Goal: Task Accomplishment & Management: Complete application form

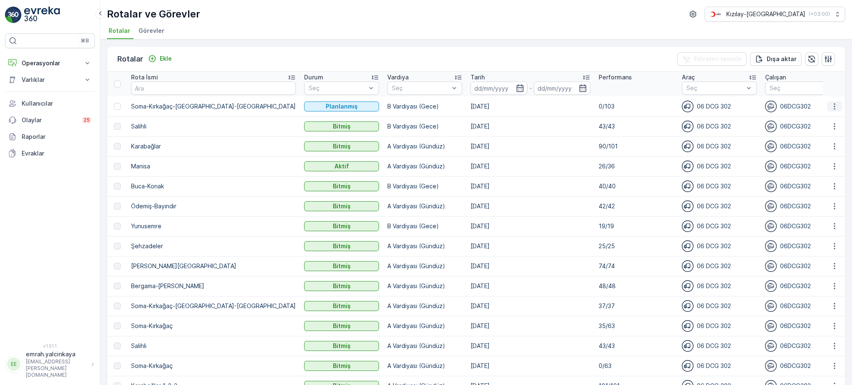
click at [834, 104] on icon "button" at bounding box center [834, 106] width 8 height 8
click at [796, 169] on div "Sil" at bounding box center [814, 169] width 73 height 12
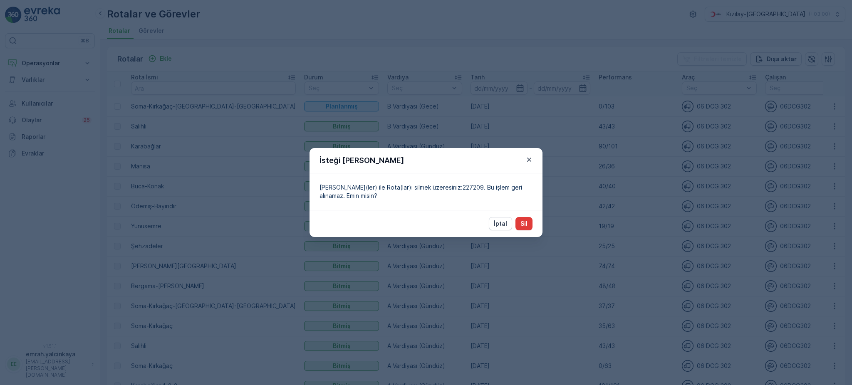
click at [523, 222] on p "Sil" at bounding box center [523, 224] width 7 height 8
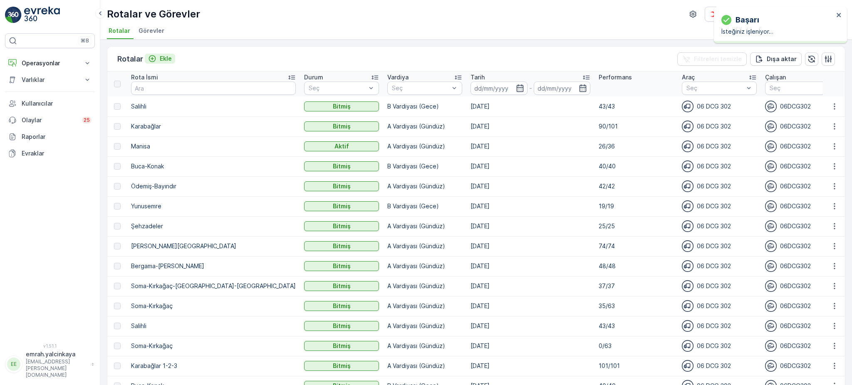
click at [165, 60] on p "Ekle" at bounding box center [166, 58] width 12 height 8
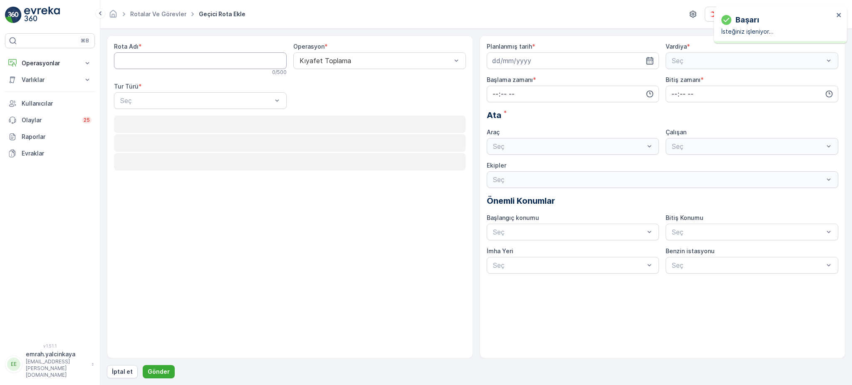
click at [177, 60] on Adı "Rota Adı" at bounding box center [200, 60] width 173 height 17
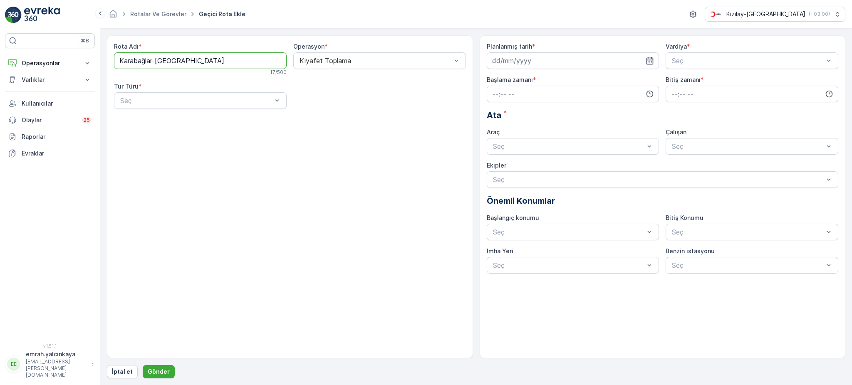
type Adı "Karabağlar-Manisa"
drag, startPoint x: 161, startPoint y: 111, endPoint x: 158, endPoint y: 107, distance: 5.4
click at [161, 111] on div "Rota Adı * Karabağlar-Manisa 17 / 500 Operasyon * Kıyafet Toplama Tur Türü * Seç" at bounding box center [290, 78] width 352 height 73
click at [158, 107] on div "Seç" at bounding box center [200, 100] width 173 height 17
click at [154, 138] on div "Dinamik" at bounding box center [200, 134] width 163 height 7
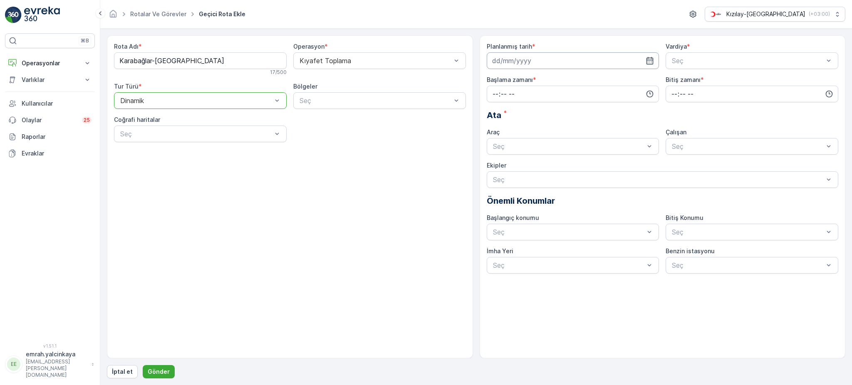
click at [534, 60] on input at bounding box center [573, 60] width 173 height 17
click at [562, 164] on div "26" at bounding box center [559, 163] width 13 height 13
type input "[DATE]"
click at [701, 91] on span "B Vardiyası (Gece)" at bounding box center [698, 94] width 57 height 7
click at [598, 86] on input "time" at bounding box center [573, 94] width 173 height 17
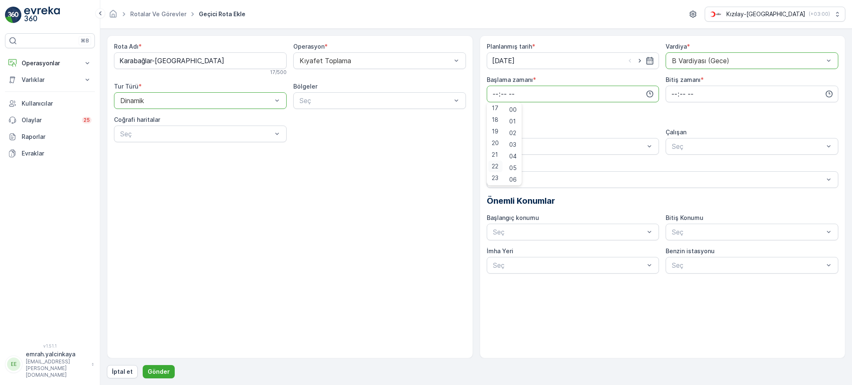
scroll to position [144, 0]
click at [494, 144] on span "15" at bounding box center [495, 140] width 7 height 8
type input "15:00"
click at [677, 96] on input "time" at bounding box center [751, 94] width 173 height 17
click at [671, 112] on span "00" at bounding box center [673, 110] width 7 height 8
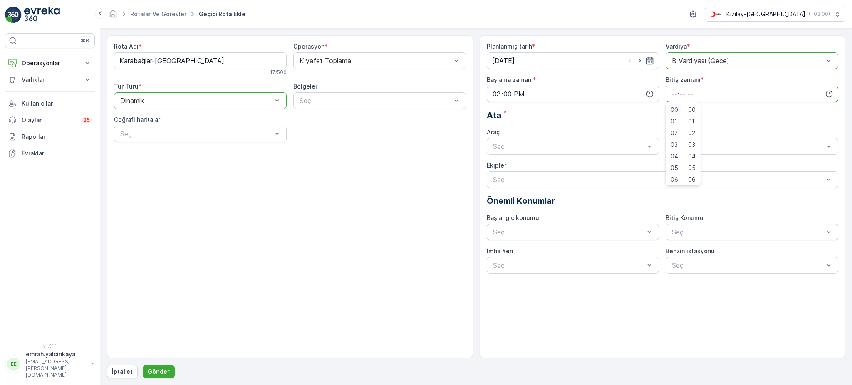
type input "00:00"
drag, startPoint x: 603, startPoint y: 167, endPoint x: 677, endPoint y: 164, distance: 74.5
click at [603, 167] on div "06 DCG 302 Meşgul" at bounding box center [573, 166] width 163 height 7
click at [699, 167] on span "06DCG302" at bounding box center [687, 166] width 35 height 7
click at [163, 372] on p "Gönder" at bounding box center [159, 372] width 22 height 8
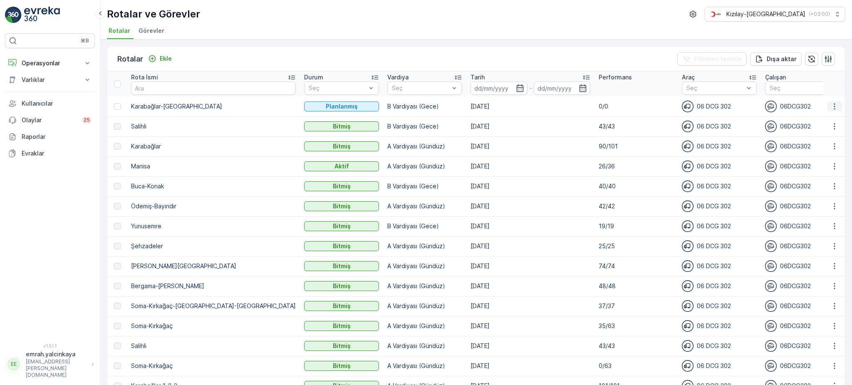
click at [834, 106] on icon "button" at bounding box center [834, 106] width 8 height 8
click at [826, 169] on div "Sil" at bounding box center [814, 169] width 73 height 12
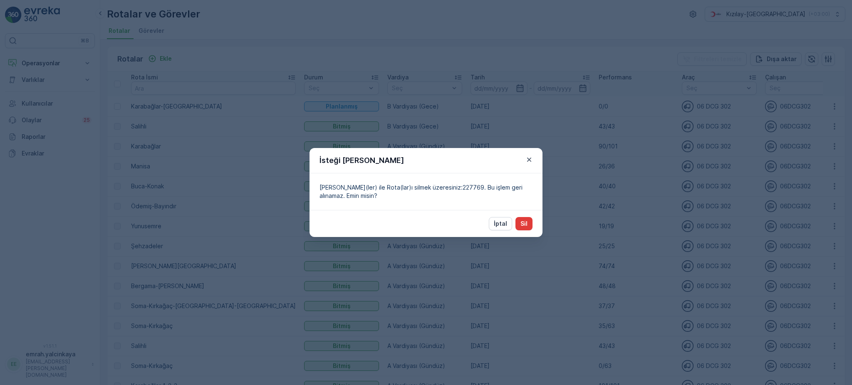
click at [526, 224] on p "Sil" at bounding box center [523, 224] width 7 height 8
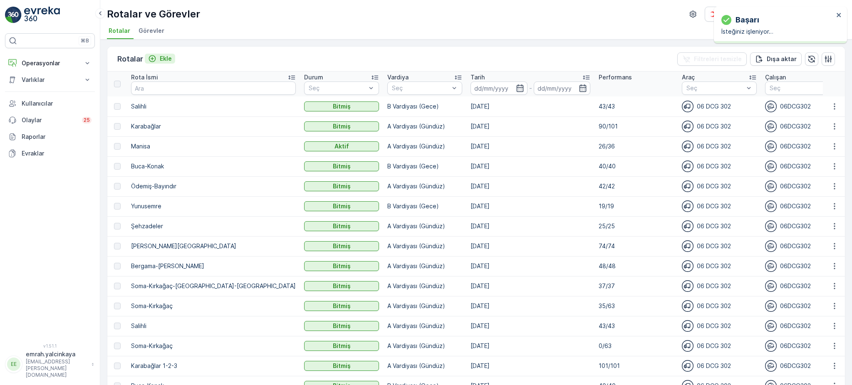
click at [157, 60] on div "Ekle" at bounding box center [160, 58] width 24 height 8
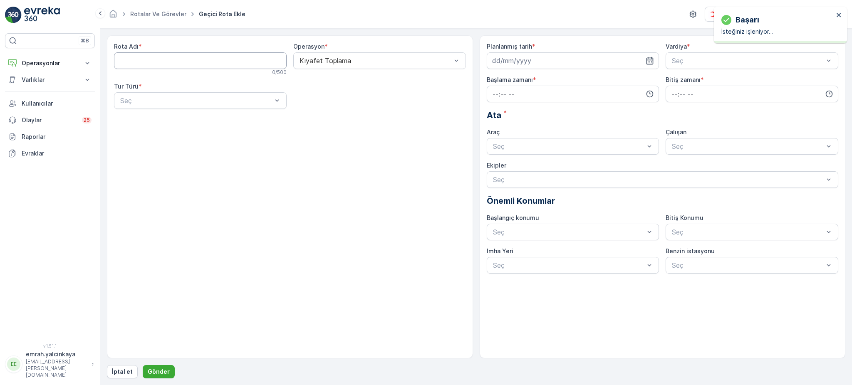
click at [168, 62] on Adı "Rota Adı" at bounding box center [200, 60] width 173 height 17
click at [196, 62] on Adı "Karabağlar-Manisa-Menmen" at bounding box center [200, 60] width 173 height 17
type Adı "Karabağlar-Manisa-Menemen"
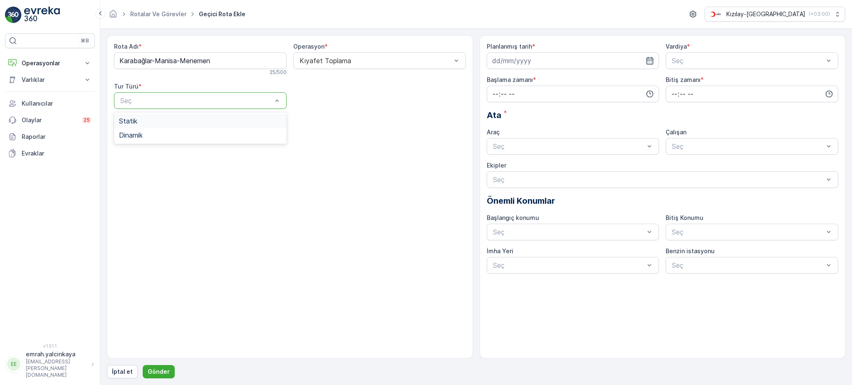
click at [203, 120] on div "Statik" at bounding box center [200, 120] width 163 height 7
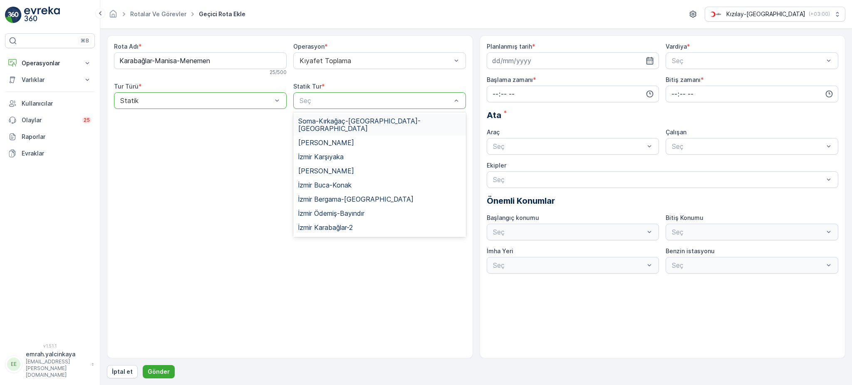
click at [225, 101] on div at bounding box center [195, 100] width 153 height 7
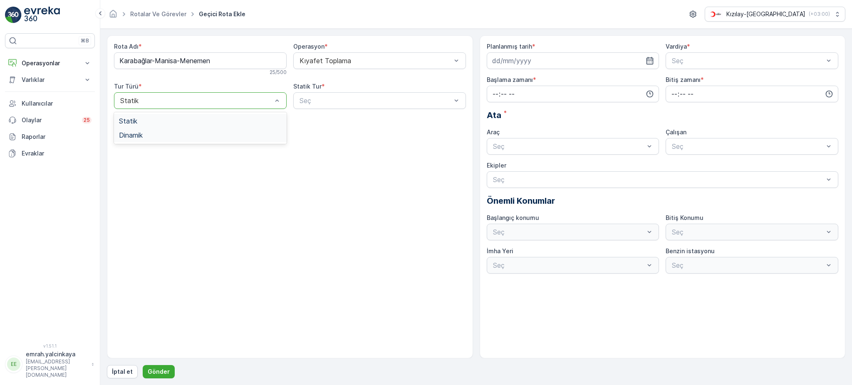
click at [203, 132] on div "Dinamik" at bounding box center [200, 134] width 163 height 7
click at [520, 65] on input at bounding box center [573, 60] width 173 height 17
click at [559, 163] on div "26" at bounding box center [559, 163] width 13 height 13
type input "[DATE]"
click at [719, 91] on span "B Vardiyası (Gece)" at bounding box center [698, 94] width 57 height 7
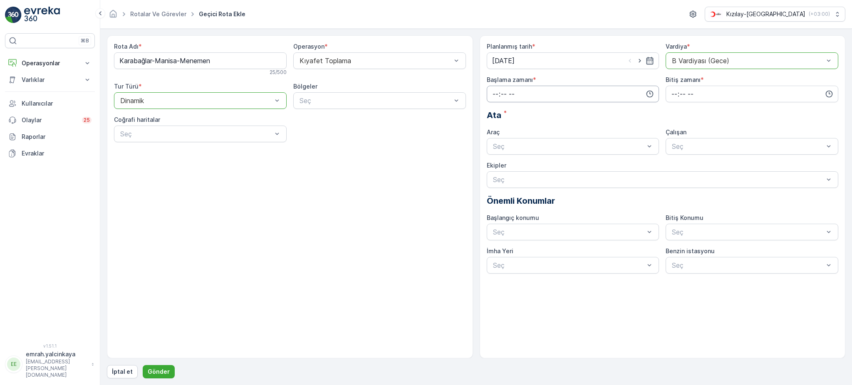
click at [623, 96] on input "time" at bounding box center [573, 94] width 173 height 17
drag, startPoint x: 495, startPoint y: 171, endPoint x: 524, endPoint y: 160, distance: 31.3
click at [495, 172] on span "15" at bounding box center [495, 174] width 7 height 8
type input "15:00"
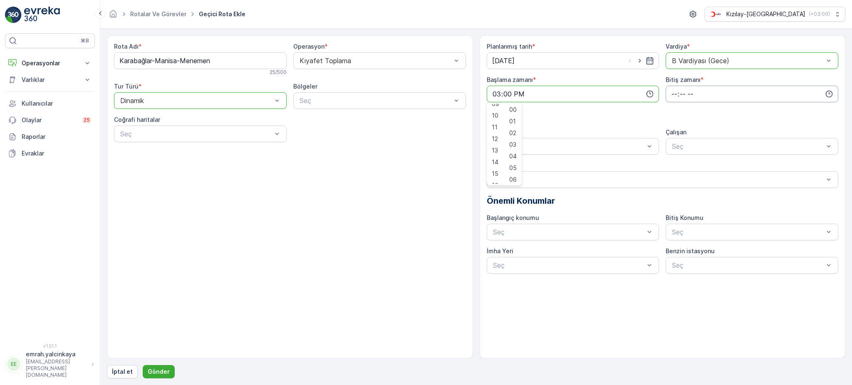
click at [675, 92] on input "time" at bounding box center [751, 94] width 173 height 17
drag, startPoint x: 674, startPoint y: 107, endPoint x: 664, endPoint y: 117, distance: 14.7
click at [674, 108] on span "00" at bounding box center [673, 110] width 7 height 8
type input "00:00"
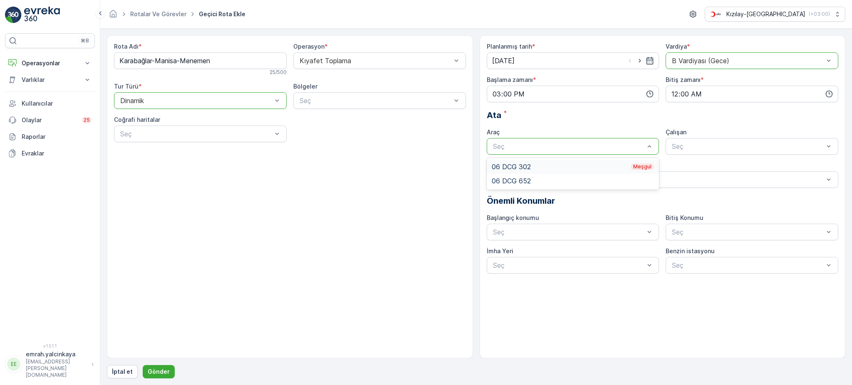
click at [621, 162] on div "06 DCG 302 Meşgul" at bounding box center [573, 167] width 173 height 14
click at [691, 161] on div "06DCG302" at bounding box center [751, 167] width 173 height 14
click at [156, 373] on p "Gönder" at bounding box center [159, 372] width 22 height 8
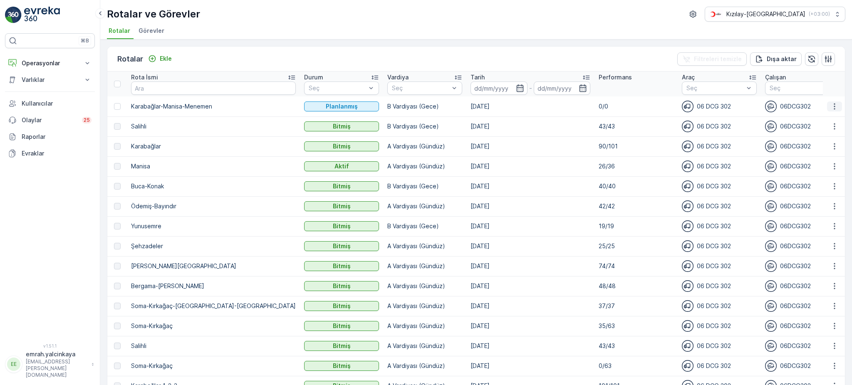
click at [830, 109] on icon "button" at bounding box center [834, 106] width 8 height 8
click at [797, 165] on div "Sil" at bounding box center [814, 169] width 73 height 12
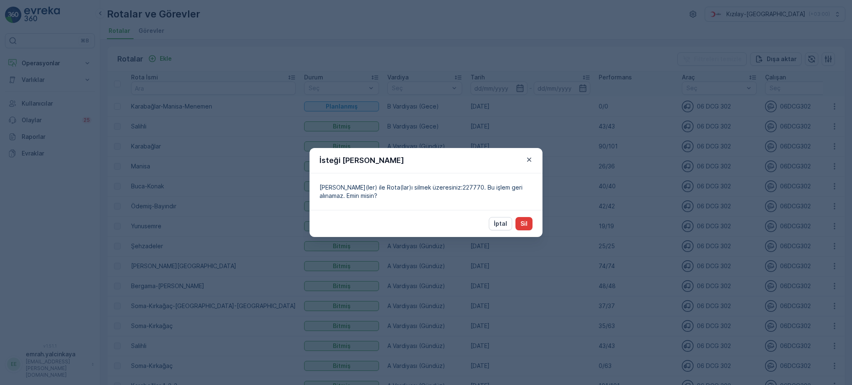
click at [522, 224] on p "Sil" at bounding box center [523, 224] width 7 height 8
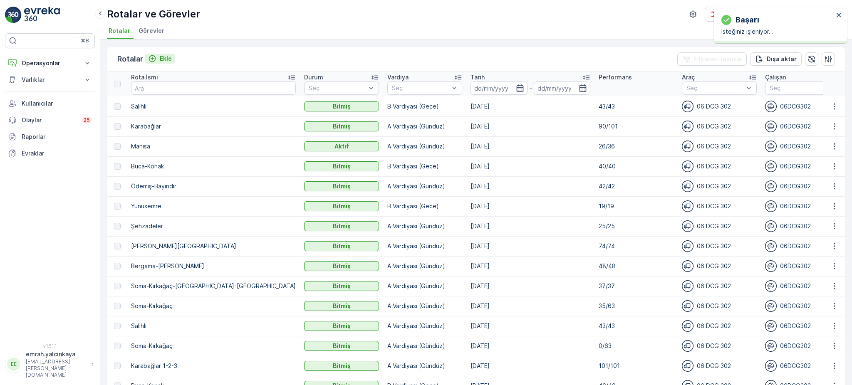
click at [164, 57] on p "Ekle" at bounding box center [166, 58] width 12 height 8
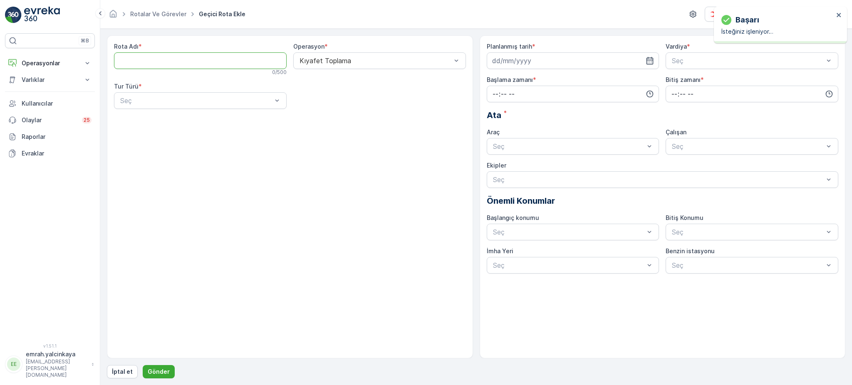
click at [165, 64] on Adı "Rota Adı" at bounding box center [200, 60] width 173 height 17
type Adı "K.Bağlar-Manisa-Menemen"
click at [170, 110] on div "Rota Adı * K.Bağlar-Manisa-Menemen 23 / 500 Operasyon * Kıyafet Toplama Tur Tür…" at bounding box center [290, 78] width 352 height 73
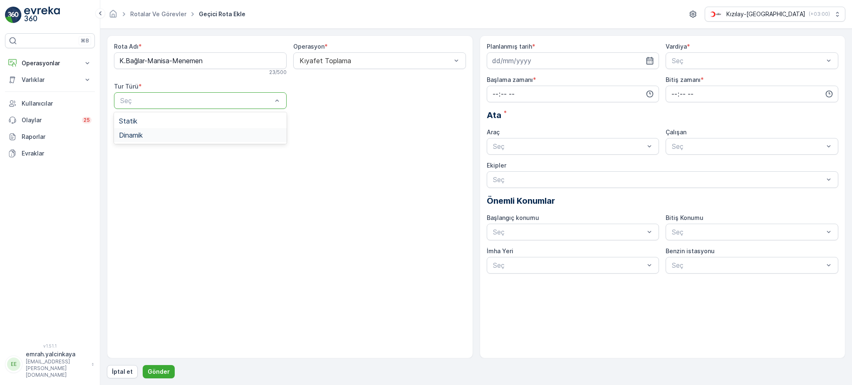
click at [165, 133] on div "Dinamik" at bounding box center [200, 134] width 163 height 7
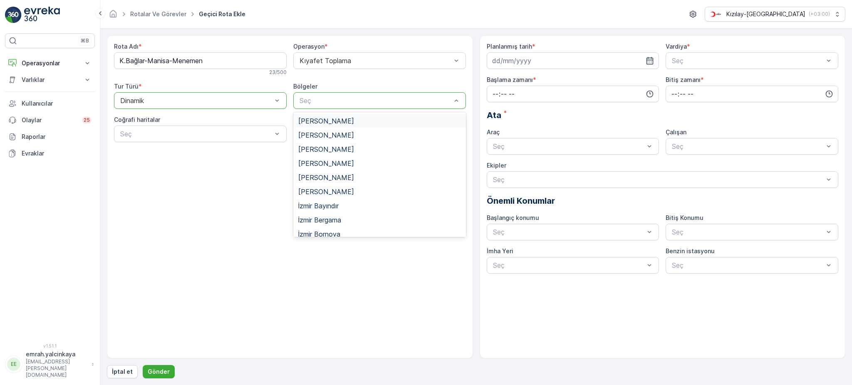
click at [326, 106] on div "Seç" at bounding box center [379, 100] width 173 height 17
click at [355, 217] on div "İzmir Menemen" at bounding box center [379, 222] width 173 height 14
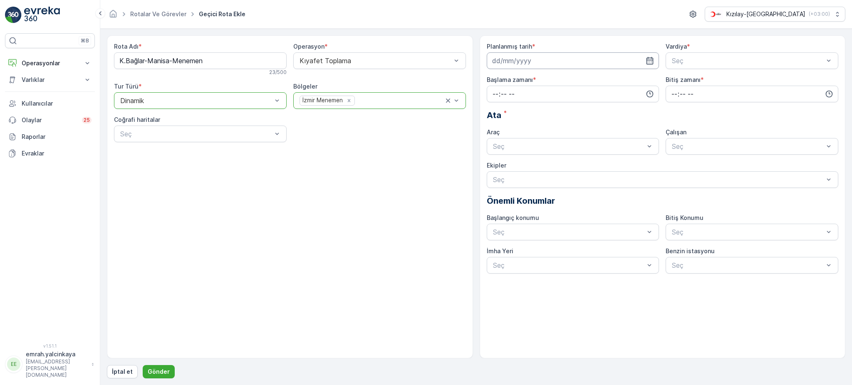
click at [519, 58] on input at bounding box center [573, 60] width 173 height 17
click at [559, 163] on div "26" at bounding box center [559, 163] width 13 height 13
type input "[DATE]"
click at [681, 95] on span "B Vardiyası (Gece)" at bounding box center [698, 94] width 57 height 7
click at [603, 90] on input "time" at bounding box center [573, 94] width 173 height 17
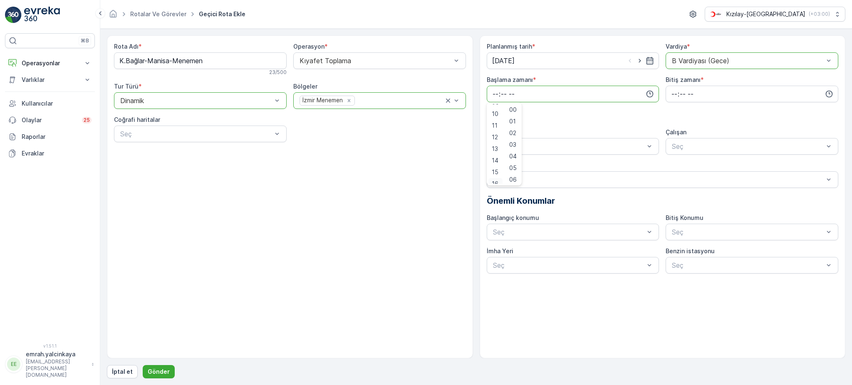
scroll to position [118, 0]
click at [496, 168] on span "15" at bounding box center [495, 167] width 7 height 8
type input "15:00"
click at [671, 93] on input "time" at bounding box center [751, 94] width 173 height 17
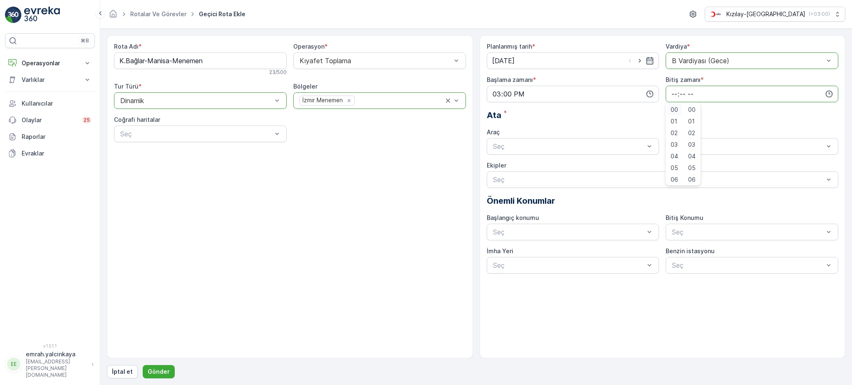
click at [677, 112] on div "00" at bounding box center [674, 110] width 14 height 12
type input "00:00"
click at [615, 163] on div "06 DCG 302 Meşgul" at bounding box center [573, 166] width 163 height 7
click at [686, 166] on span "06DCG302" at bounding box center [687, 166] width 35 height 7
click at [161, 370] on p "Gönder" at bounding box center [159, 372] width 22 height 8
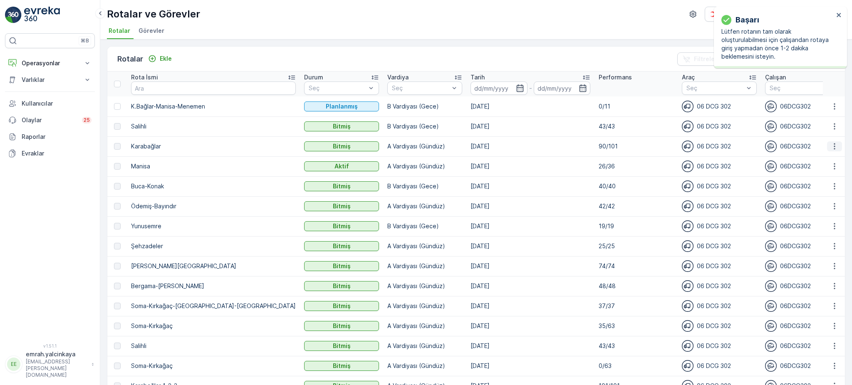
click at [835, 146] on icon "button" at bounding box center [834, 146] width 8 height 8
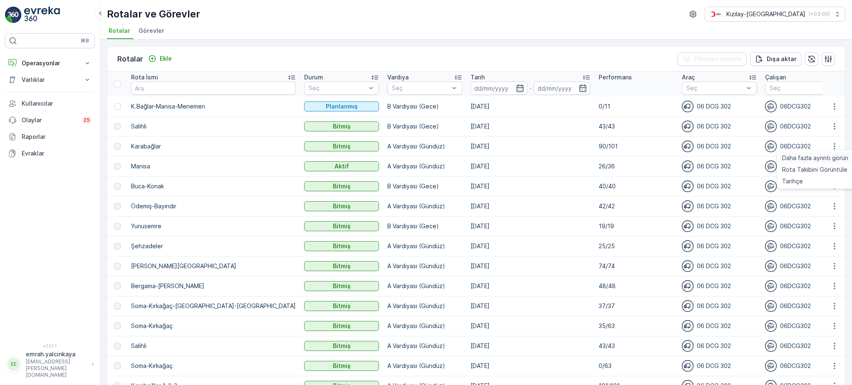
click at [833, 158] on span "Daha fazla ayrıntı görün" at bounding box center [815, 158] width 66 height 8
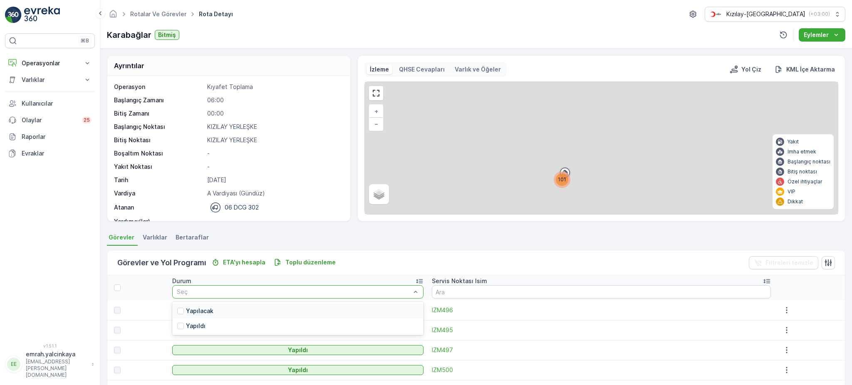
click at [361, 309] on div "Yapılacak" at bounding box center [297, 311] width 251 height 15
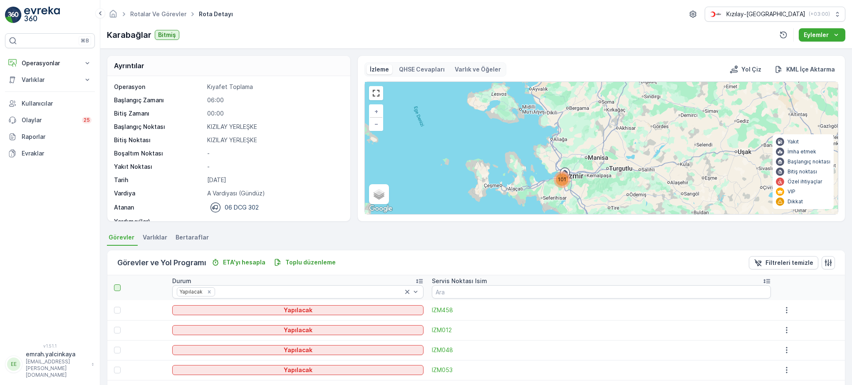
click at [116, 287] on div at bounding box center [117, 287] width 7 height 7
click at [119, 284] on input "checkbox" at bounding box center [119, 284] width 0 height 0
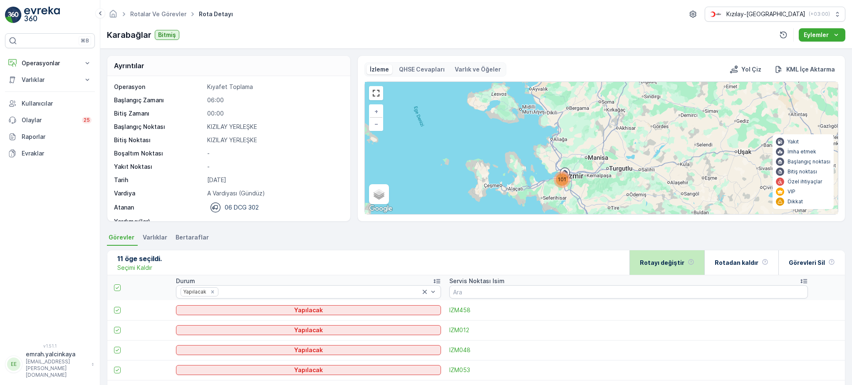
click at [659, 265] on p "Rotayı değiştir" at bounding box center [662, 263] width 44 height 8
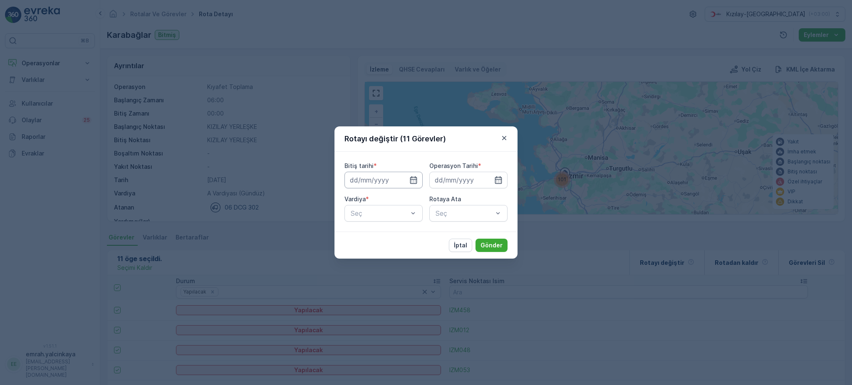
drag, startPoint x: 411, startPoint y: 180, endPoint x: 407, endPoint y: 181, distance: 4.9
click at [411, 180] on icon "button" at bounding box center [413, 180] width 8 height 8
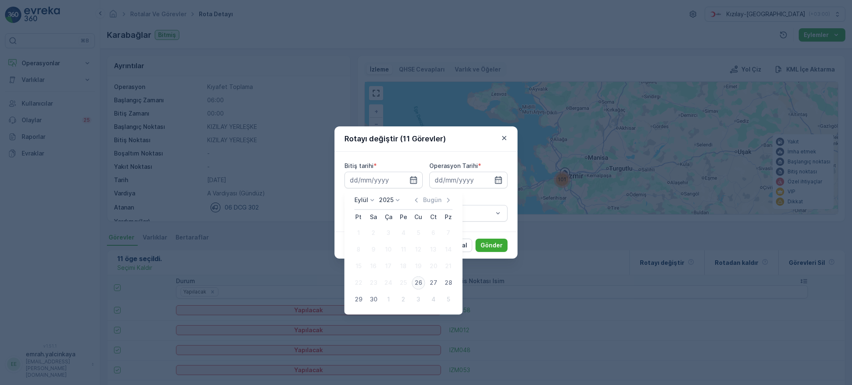
click at [420, 286] on div "26" at bounding box center [418, 282] width 13 height 13
type input "[DATE]"
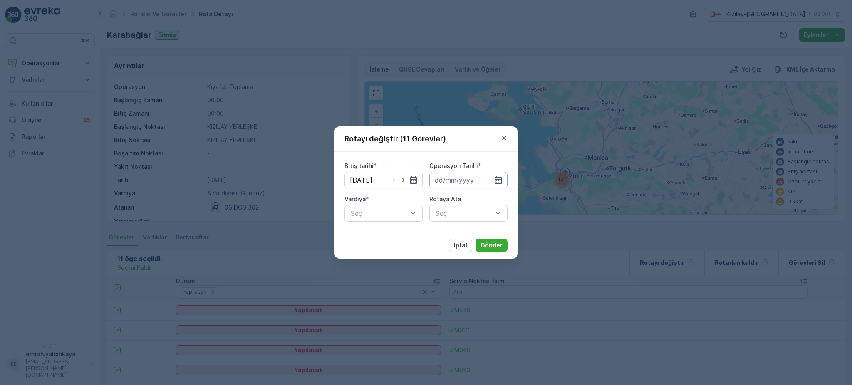
click at [456, 181] on input at bounding box center [468, 180] width 78 height 17
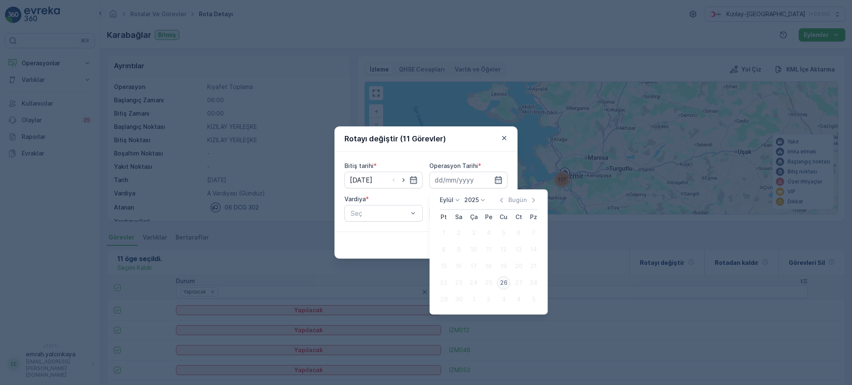
click at [504, 283] on div "26" at bounding box center [503, 282] width 13 height 13
type input "[DATE]"
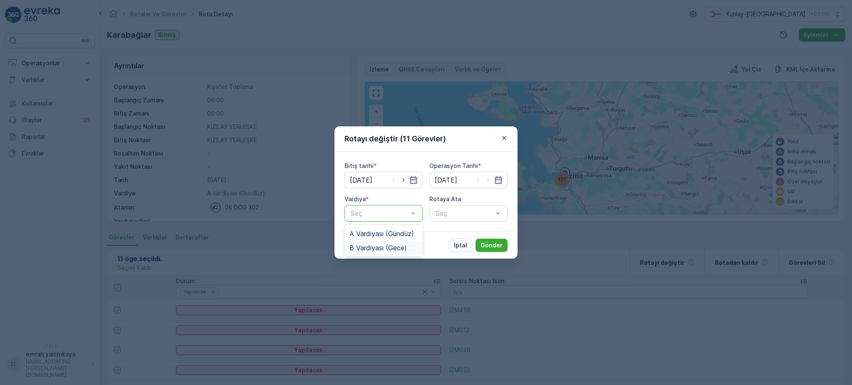
click at [387, 248] on span "B Vardiyası (Gece)" at bounding box center [377, 247] width 57 height 7
click at [444, 217] on div "Seç" at bounding box center [468, 213] width 78 height 17
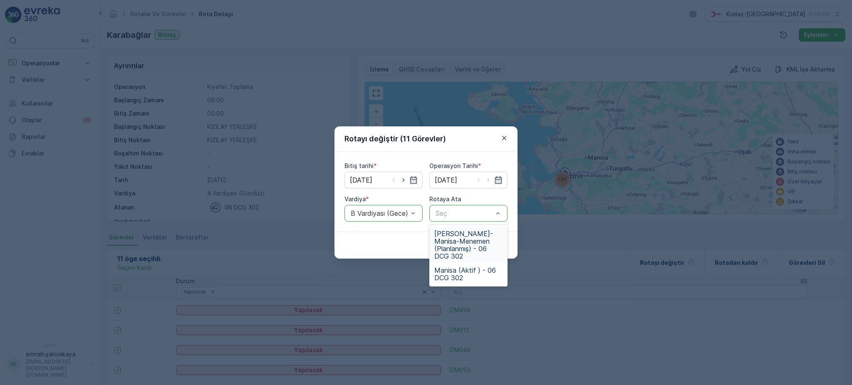
click at [464, 244] on span "K.Bağlar-Manisa-Menemen (Planlanmış) - 06 DCG 302" at bounding box center [468, 245] width 68 height 30
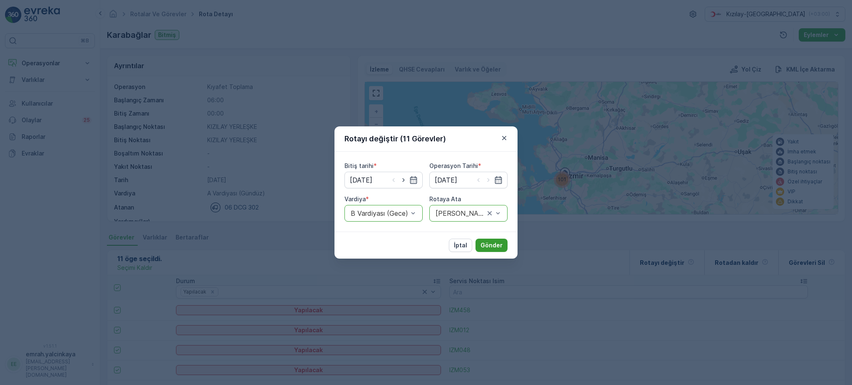
click at [495, 247] on p "Gönder" at bounding box center [491, 245] width 22 height 8
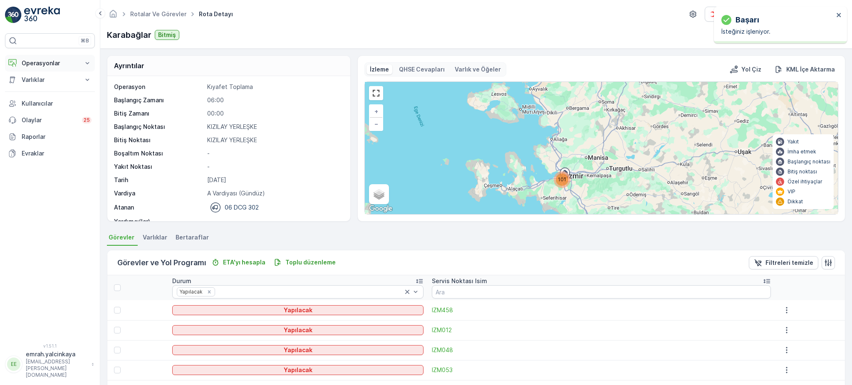
click at [41, 63] on p "Operasyonlar" at bounding box center [50, 63] width 57 height 8
click at [45, 101] on p "Rotalar & Görevler" at bounding box center [47, 100] width 52 height 8
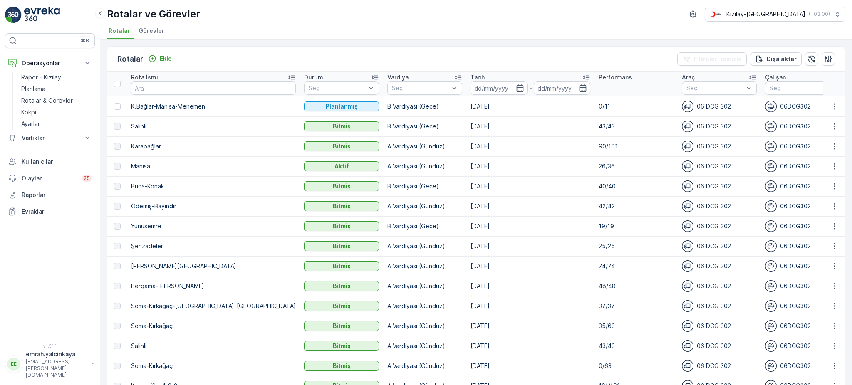
click at [152, 32] on span "Görevler" at bounding box center [151, 31] width 26 height 8
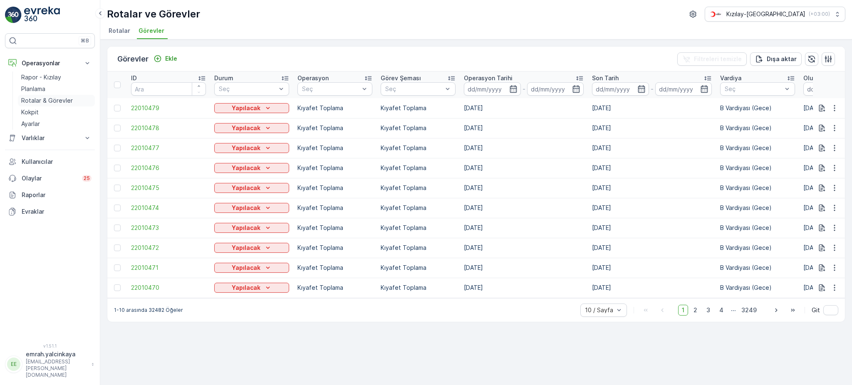
click at [31, 100] on p "Rotalar & Görevler" at bounding box center [47, 100] width 52 height 8
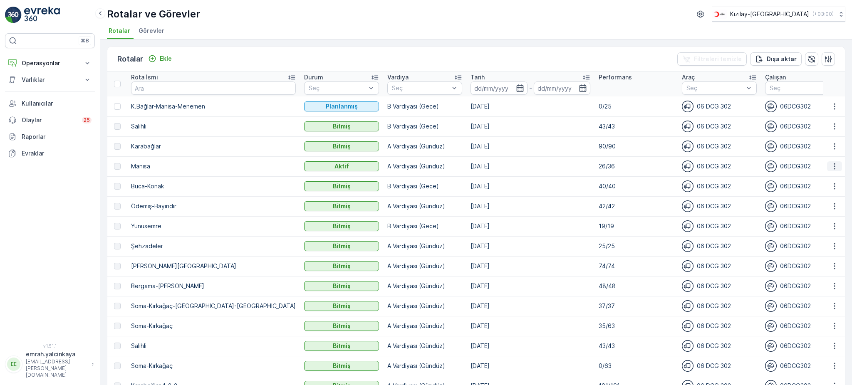
click at [834, 166] on icon "button" at bounding box center [834, 166] width 8 height 8
click at [833, 179] on span "Daha fazla ayrıntı görün" at bounding box center [815, 178] width 66 height 8
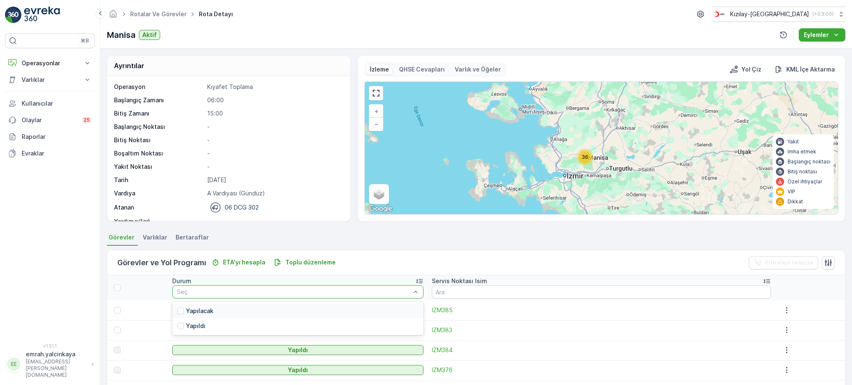
click at [296, 309] on div "Yapılacak" at bounding box center [297, 311] width 251 height 15
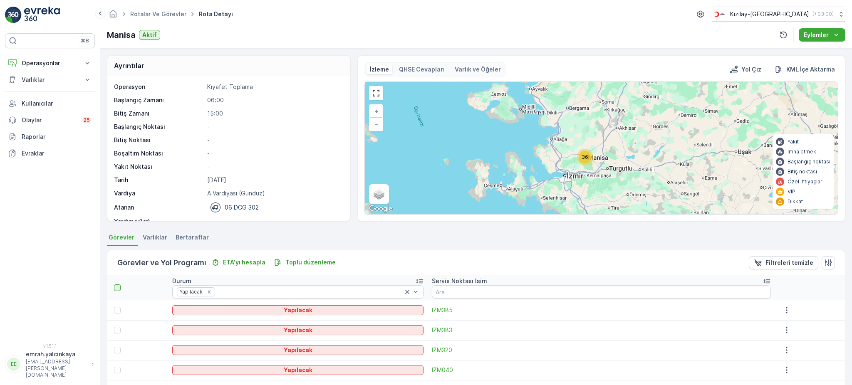
click at [116, 289] on div at bounding box center [117, 287] width 7 height 7
click at [119, 284] on input "checkbox" at bounding box center [119, 284] width 0 height 0
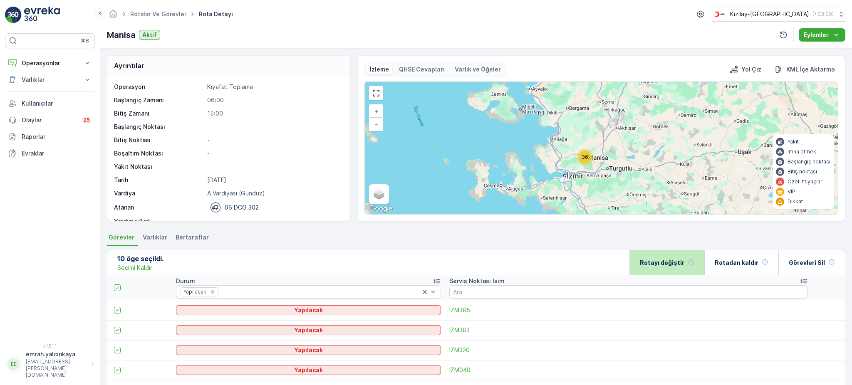
click at [687, 265] on div "Rotayı değiştir" at bounding box center [667, 262] width 54 height 25
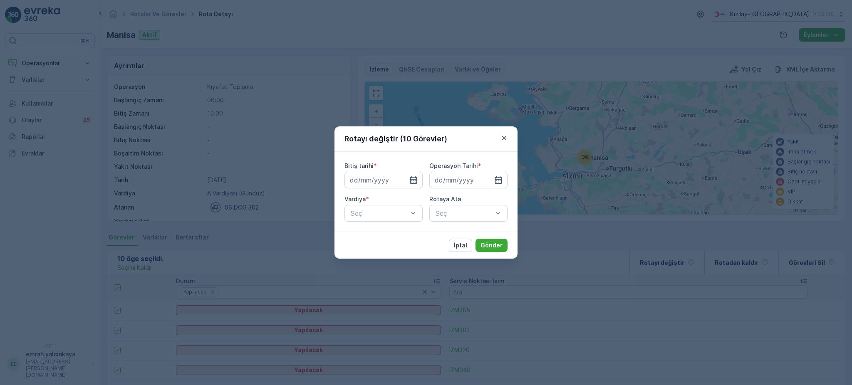
click at [411, 176] on icon "button" at bounding box center [413, 180] width 8 height 8
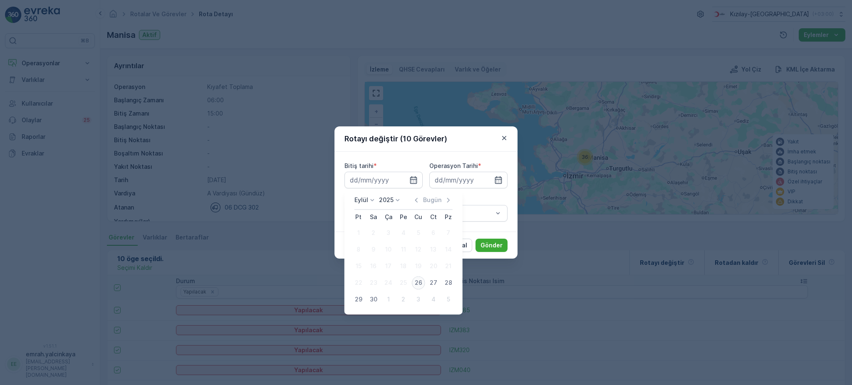
click at [415, 282] on div "26" at bounding box center [418, 282] width 13 height 13
type input "[DATE]"
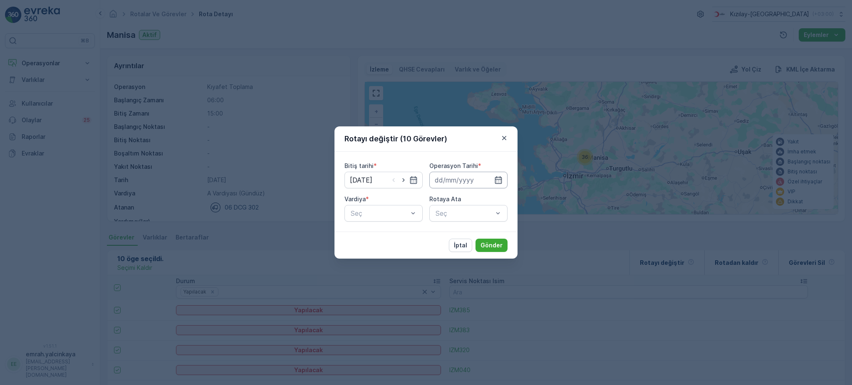
click at [472, 182] on input at bounding box center [468, 180] width 78 height 17
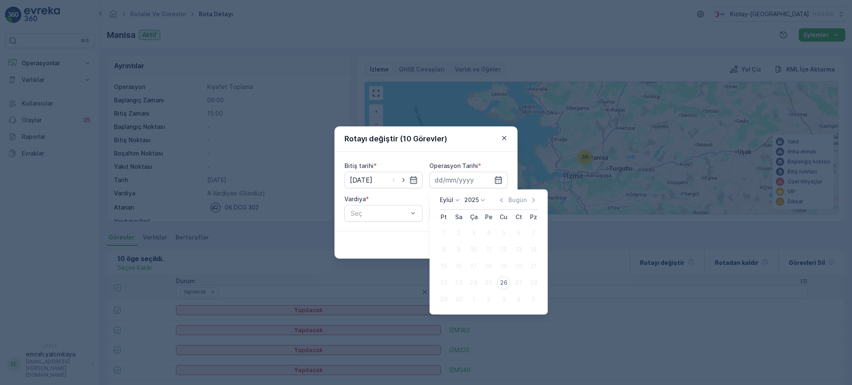
click at [504, 281] on div "26" at bounding box center [503, 282] width 13 height 13
type input "[DATE]"
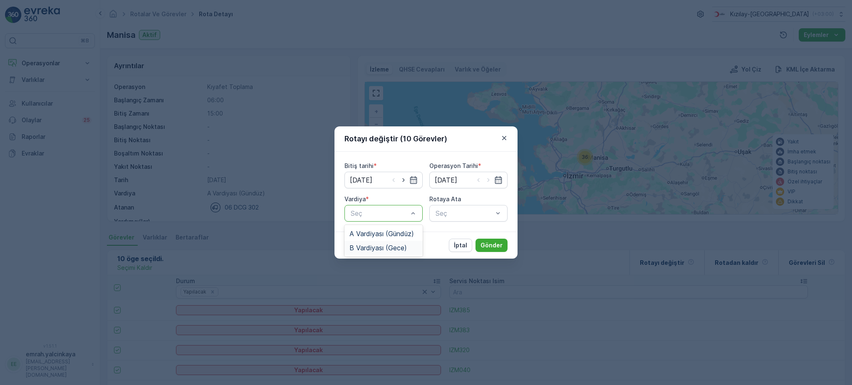
click at [403, 244] on span "B Vardiyası (Gece)" at bounding box center [377, 247] width 57 height 7
click at [463, 217] on div "Seç" at bounding box center [468, 213] width 78 height 17
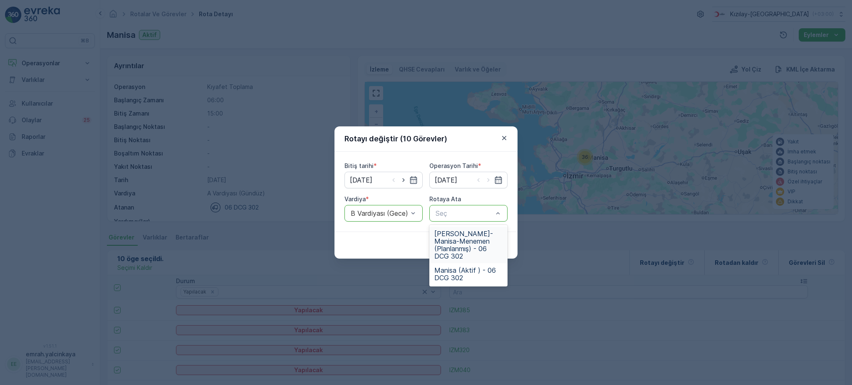
click at [444, 244] on span "K.Bağlar-Manisa-Menemen (Planlanmış) - 06 DCG 302" at bounding box center [468, 245] width 68 height 30
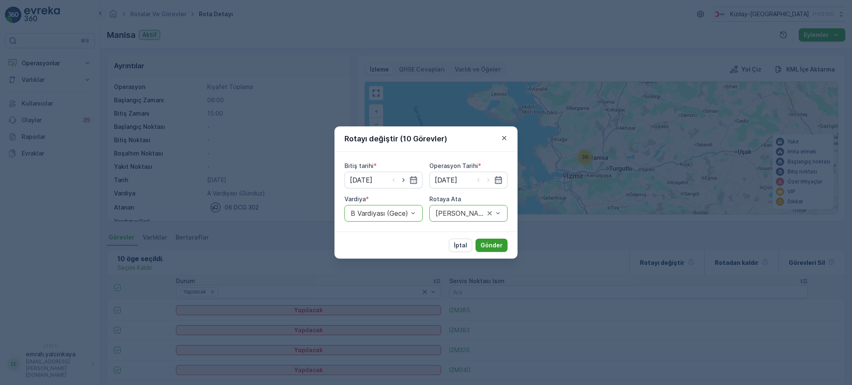
click at [484, 243] on p "Gönder" at bounding box center [491, 245] width 22 height 8
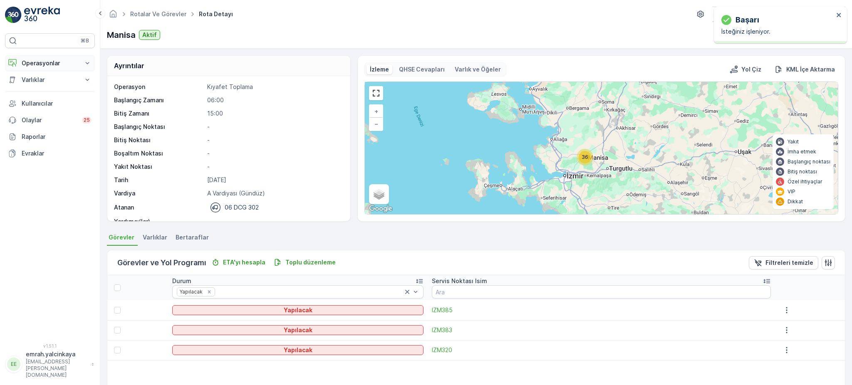
click at [48, 67] on p "Operasyonlar" at bounding box center [50, 63] width 57 height 8
click at [40, 99] on p "Rotalar & Görevler" at bounding box center [47, 100] width 52 height 8
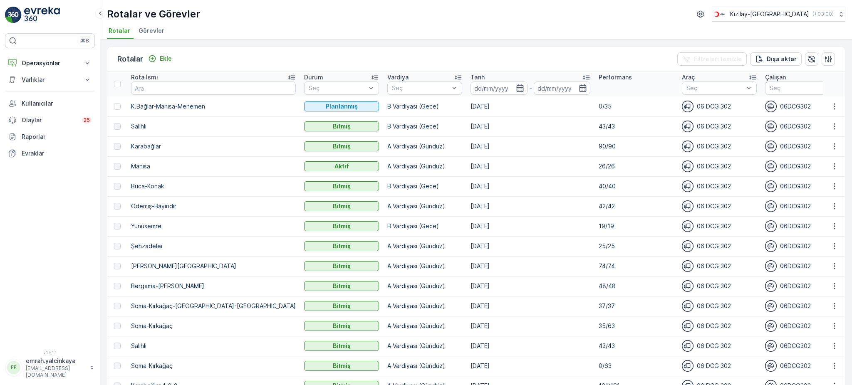
click at [470, 78] on p "Tarih" at bounding box center [477, 77] width 14 height 8
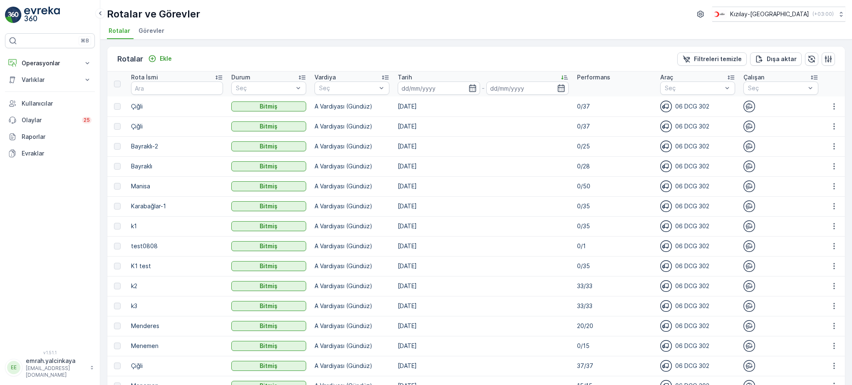
click at [398, 76] on p "Tarih" at bounding box center [405, 77] width 14 height 8
